Goal: Transaction & Acquisition: Purchase product/service

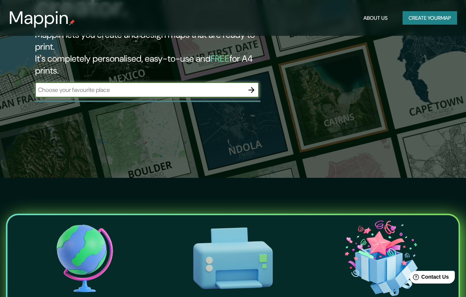
scroll to position [92, 0]
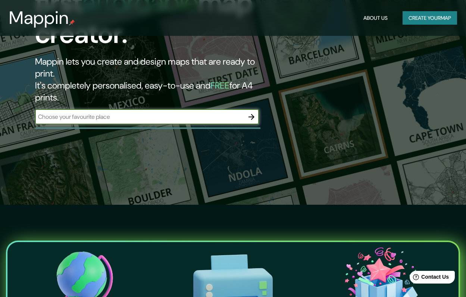
click at [215, 112] on input "text" at bounding box center [139, 116] width 209 height 9
type input "[GEOGRAPHIC_DATA], [GEOGRAPHIC_DATA], [GEOGRAPHIC_DATA]"
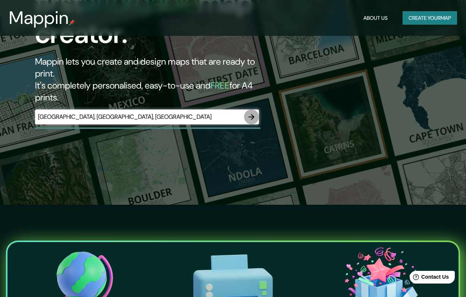
click at [253, 112] on icon "button" at bounding box center [251, 116] width 9 height 9
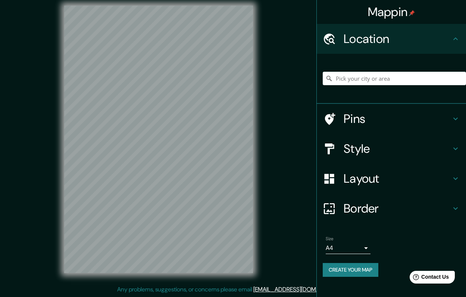
scroll to position [6, 0]
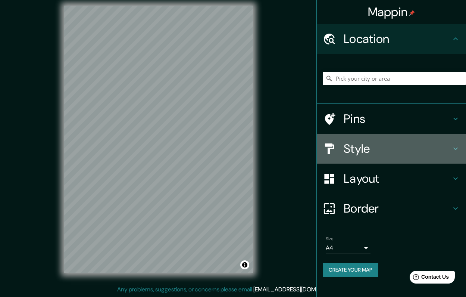
click at [365, 147] on h4 "Style" at bounding box center [397, 148] width 107 height 15
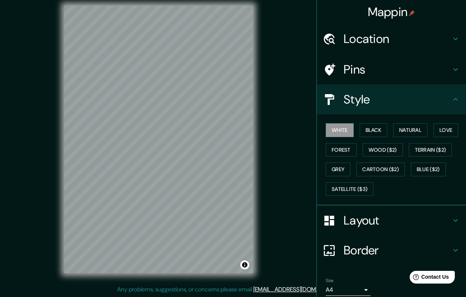
click at [352, 98] on h4 "Style" at bounding box center [397, 99] width 107 height 15
click at [451, 99] on icon at bounding box center [455, 99] width 9 height 9
click at [371, 128] on button "Black" at bounding box center [374, 130] width 28 height 14
click at [397, 129] on button "Natural" at bounding box center [410, 130] width 34 height 14
click at [438, 129] on button "Love" at bounding box center [446, 130] width 25 height 14
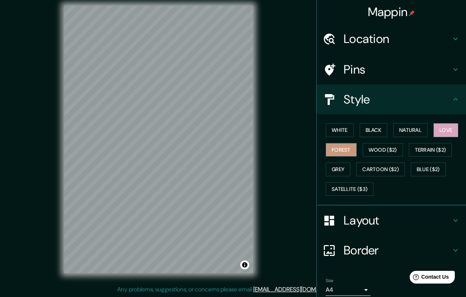
click at [338, 146] on button "Forest" at bounding box center [341, 150] width 31 height 14
click at [336, 169] on button "Grey" at bounding box center [338, 169] width 25 height 14
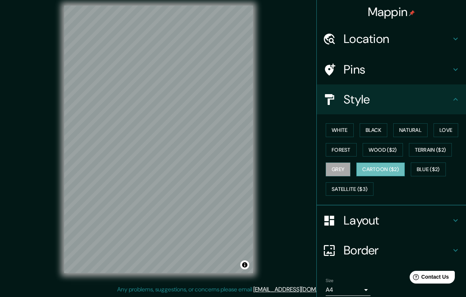
click at [376, 168] on button "Cartoon ($2)" at bounding box center [380, 169] width 49 height 14
click at [428, 170] on button "Blue ($2)" at bounding box center [428, 169] width 35 height 14
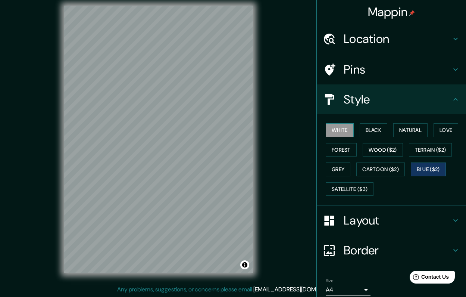
click at [334, 128] on button "White" at bounding box center [340, 130] width 28 height 14
click at [451, 99] on icon at bounding box center [455, 99] width 9 height 9
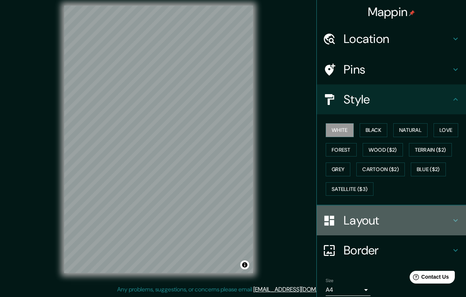
click at [443, 219] on h4 "Layout" at bounding box center [397, 220] width 107 height 15
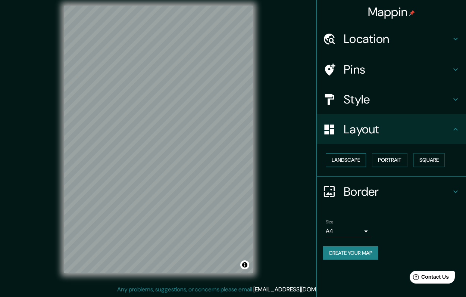
click at [359, 158] on button "Landscape" at bounding box center [346, 160] width 40 height 14
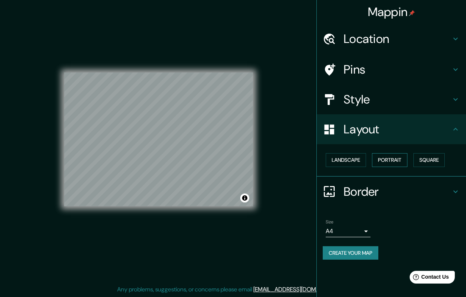
click at [387, 159] on button "Portrait" at bounding box center [389, 160] width 35 height 14
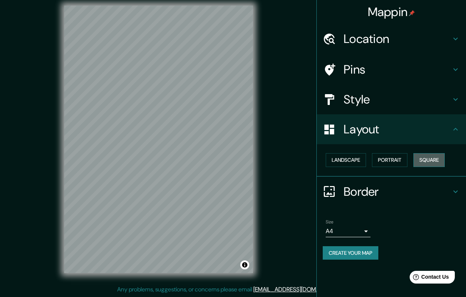
click at [441, 159] on button "Square" at bounding box center [428, 160] width 31 height 14
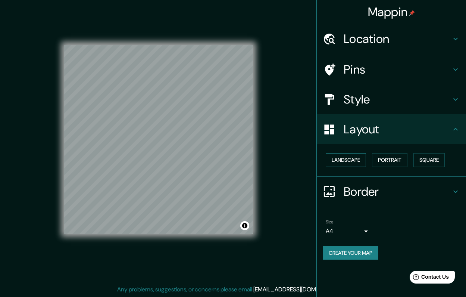
click at [356, 158] on button "Landscape" at bounding box center [346, 160] width 40 height 14
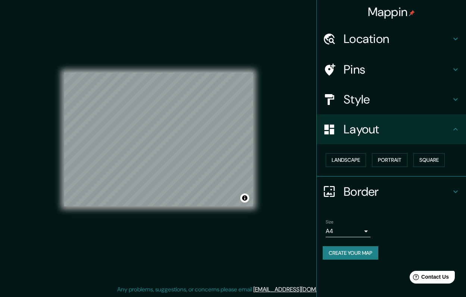
scroll to position [0, 0]
